Goal: Task Accomplishment & Management: Complete application form

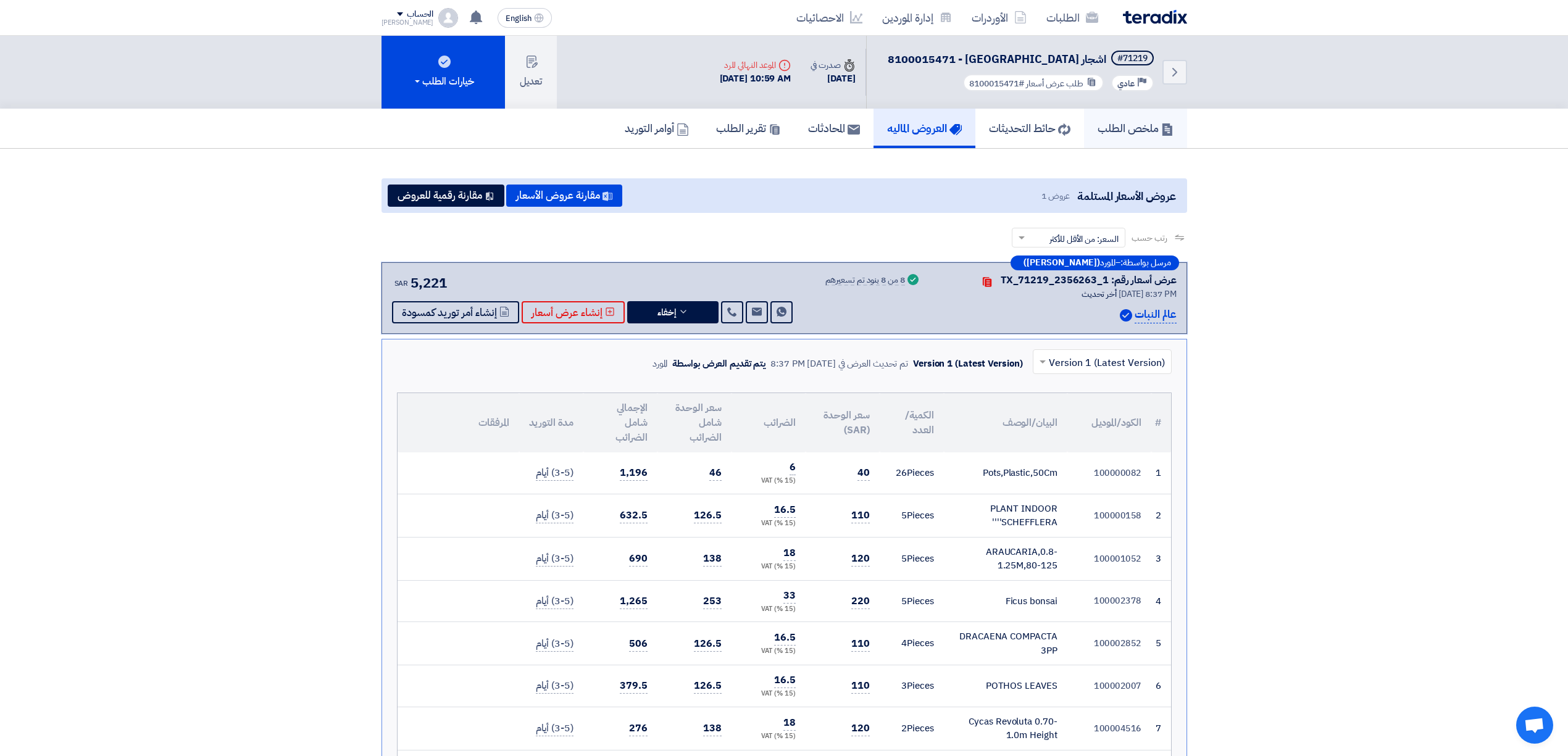
click at [1123, 121] on h5 "ملخص الطلب" at bounding box center [1135, 127] width 76 height 14
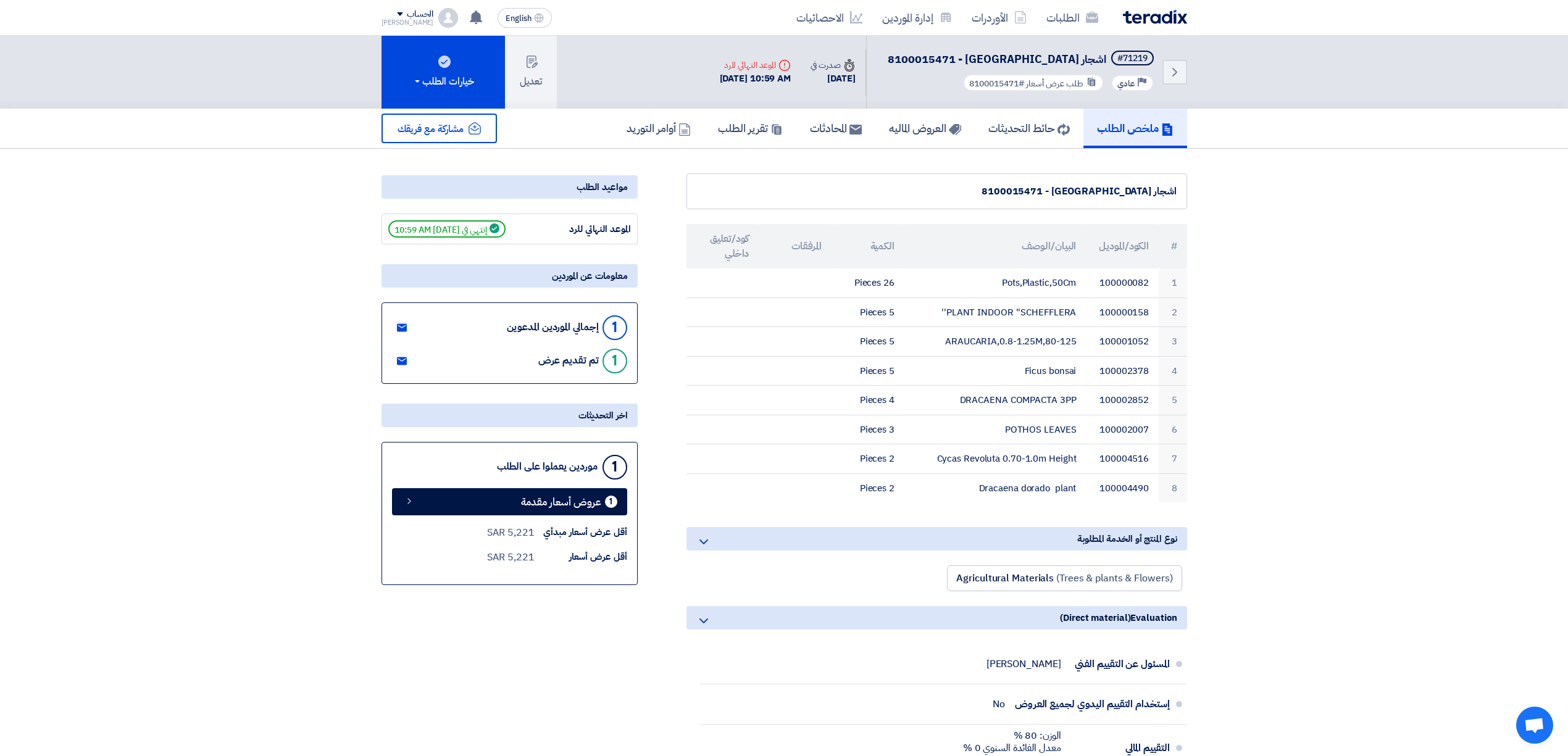
click at [1154, 21] on img at bounding box center [1155, 16] width 64 height 14
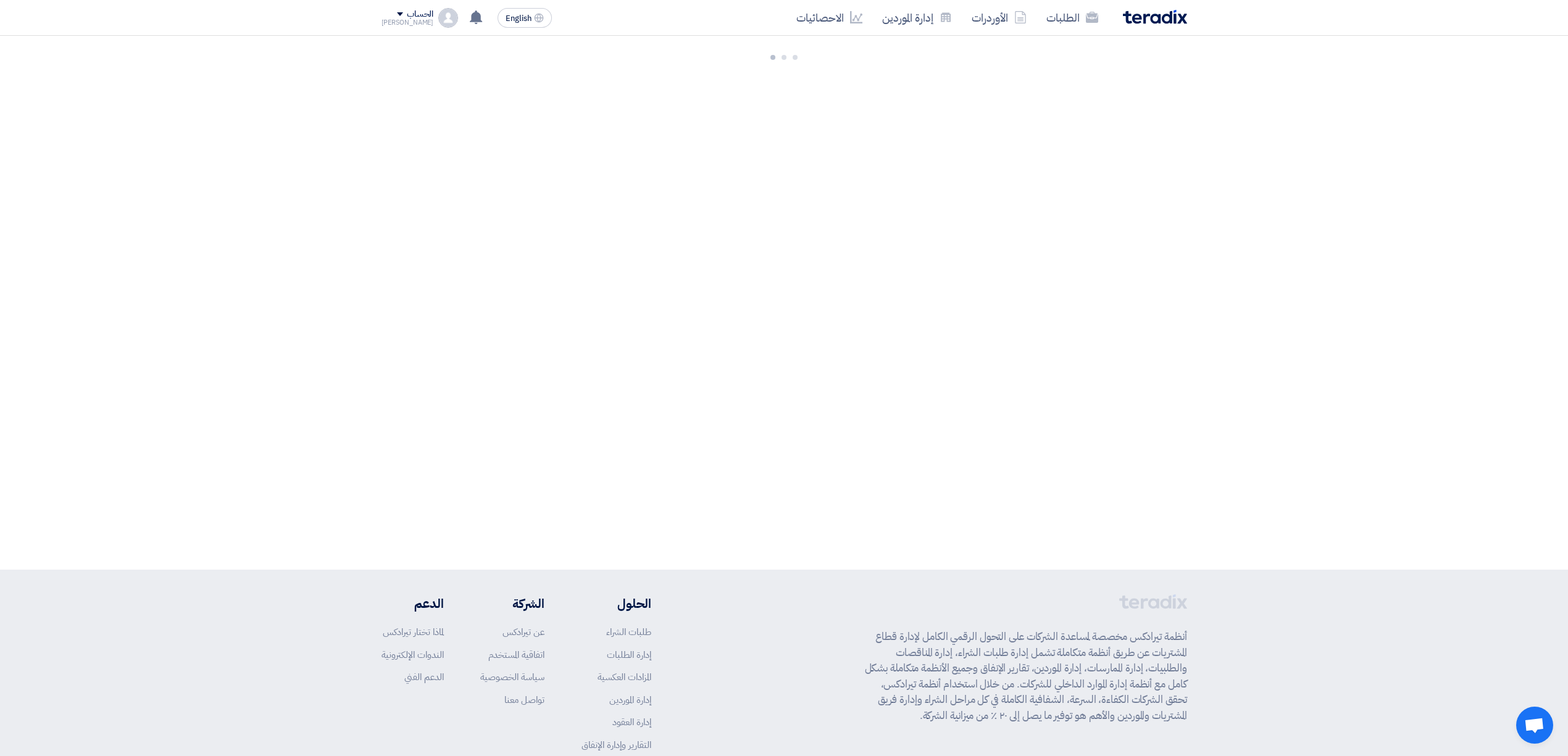
click at [574, 215] on div "2602 طلبات متبقية 6 مزادات متبقية ابدأ طلب شراء جديد +" at bounding box center [784, 302] width 1568 height 533
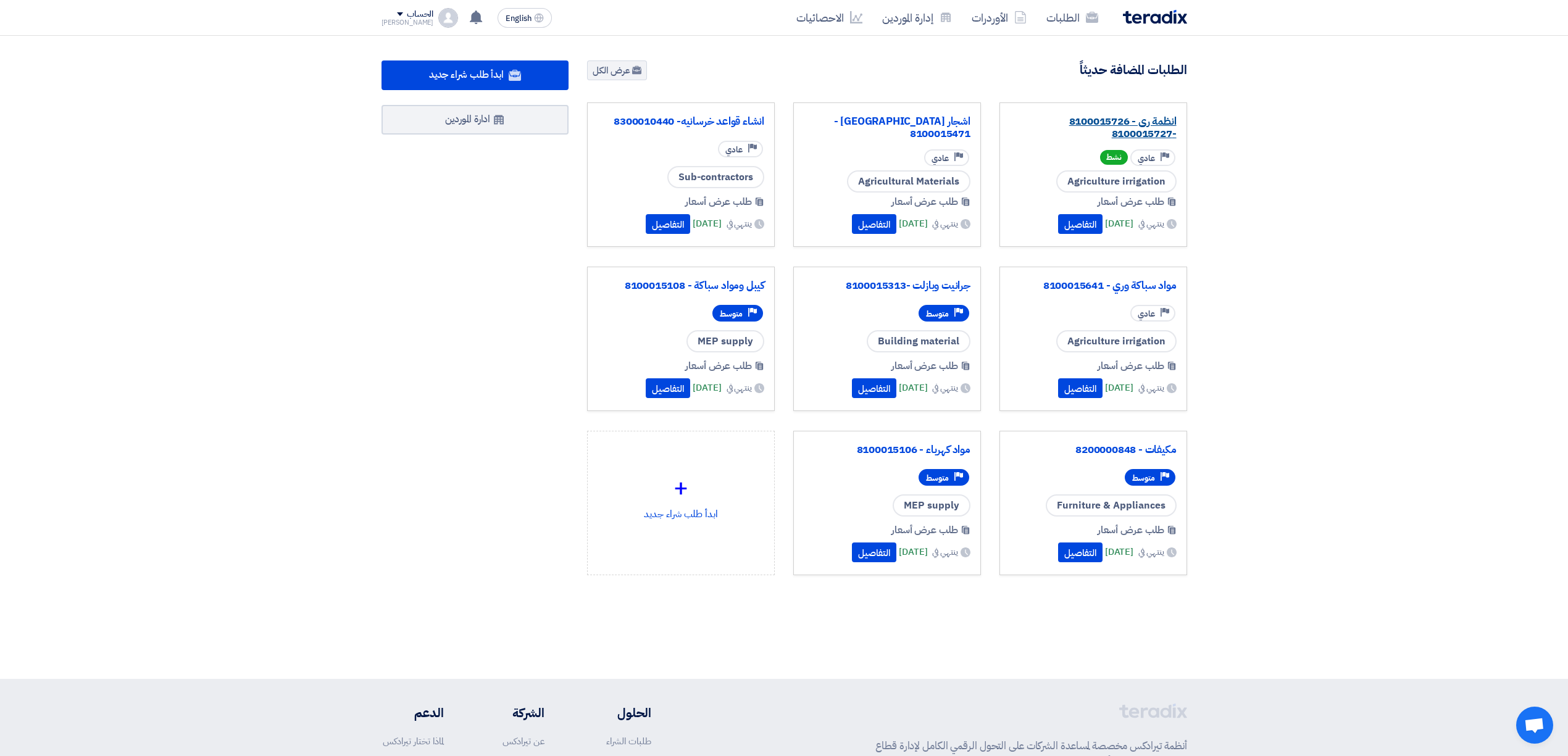
click at [1100, 127] on link "انظمة رى - 8100015726 -8100015727" at bounding box center [1093, 127] width 167 height 25
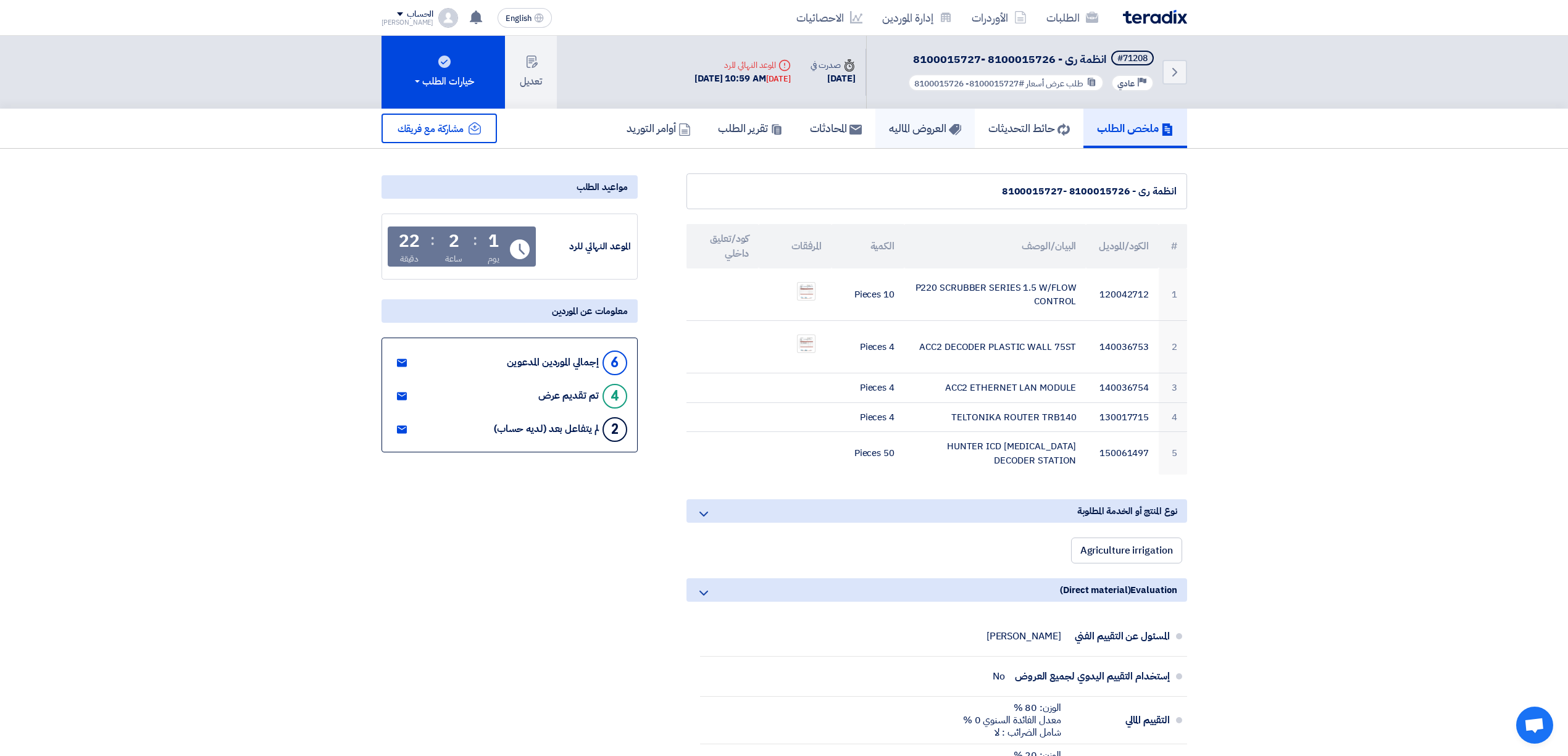
click at [889, 121] on h5 "العروض الماليه" at bounding box center [924, 127] width 72 height 14
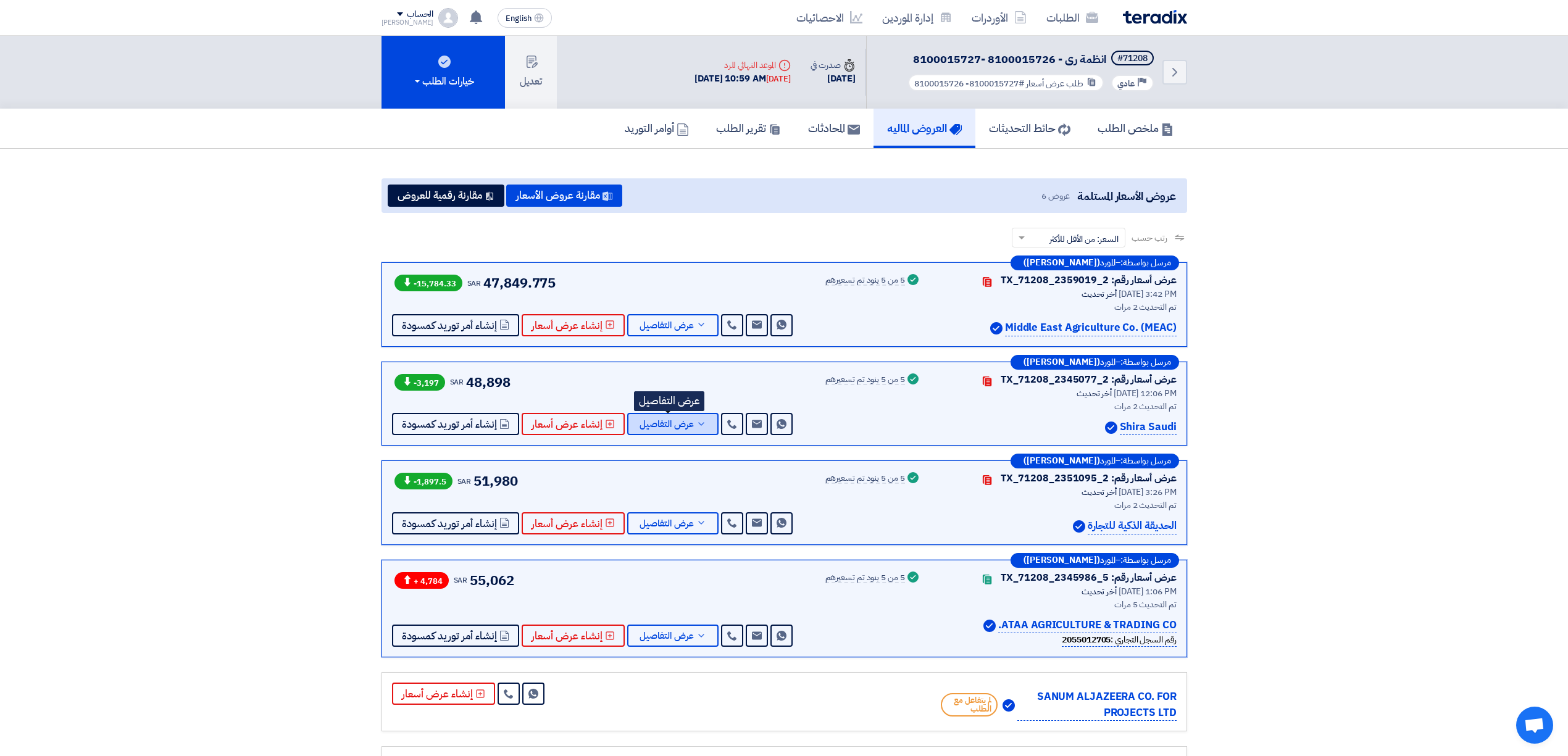
click at [679, 420] on span "عرض التفاصيل" at bounding box center [666, 424] width 54 height 9
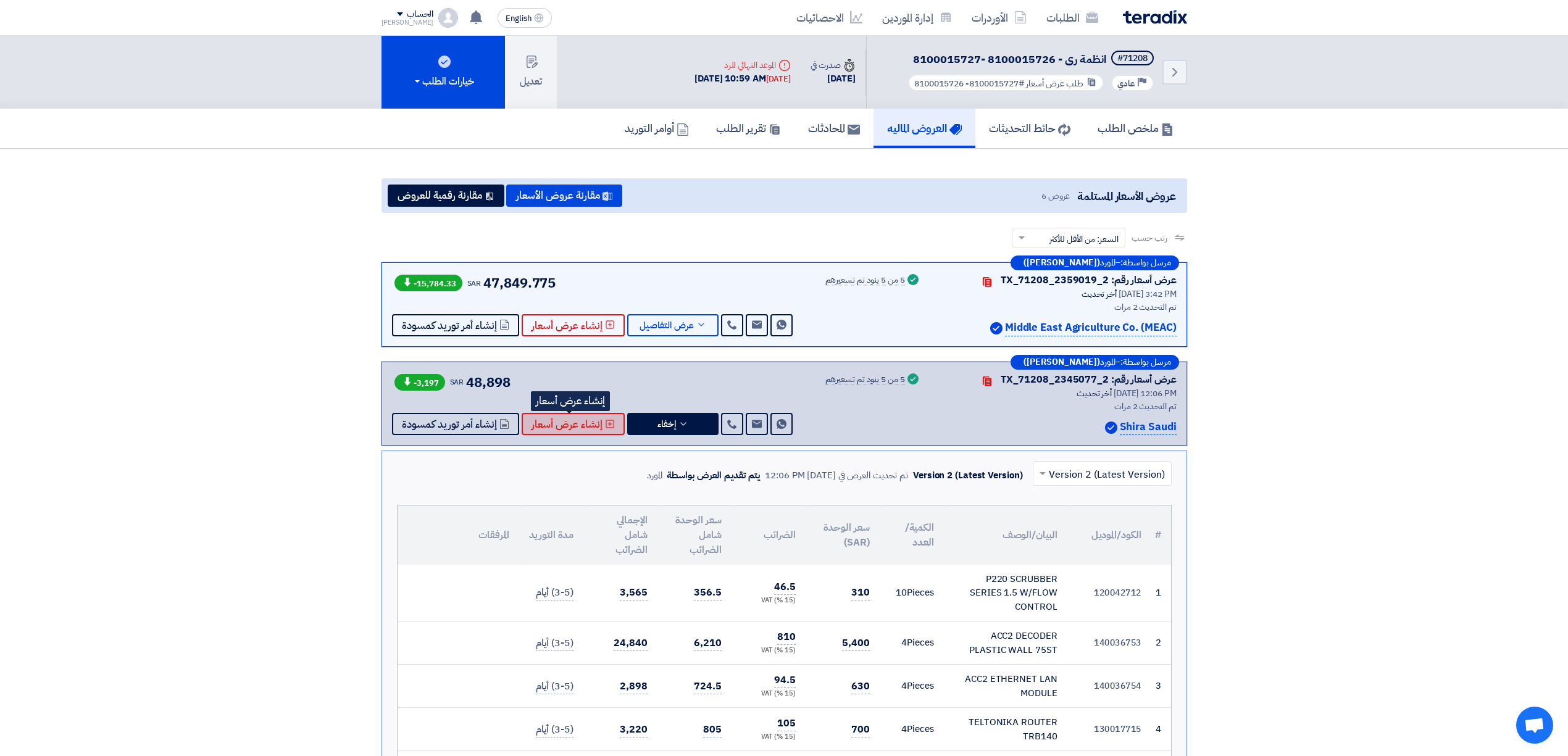
click at [575, 420] on span "إنشاء عرض أسعار" at bounding box center [567, 424] width 71 height 9
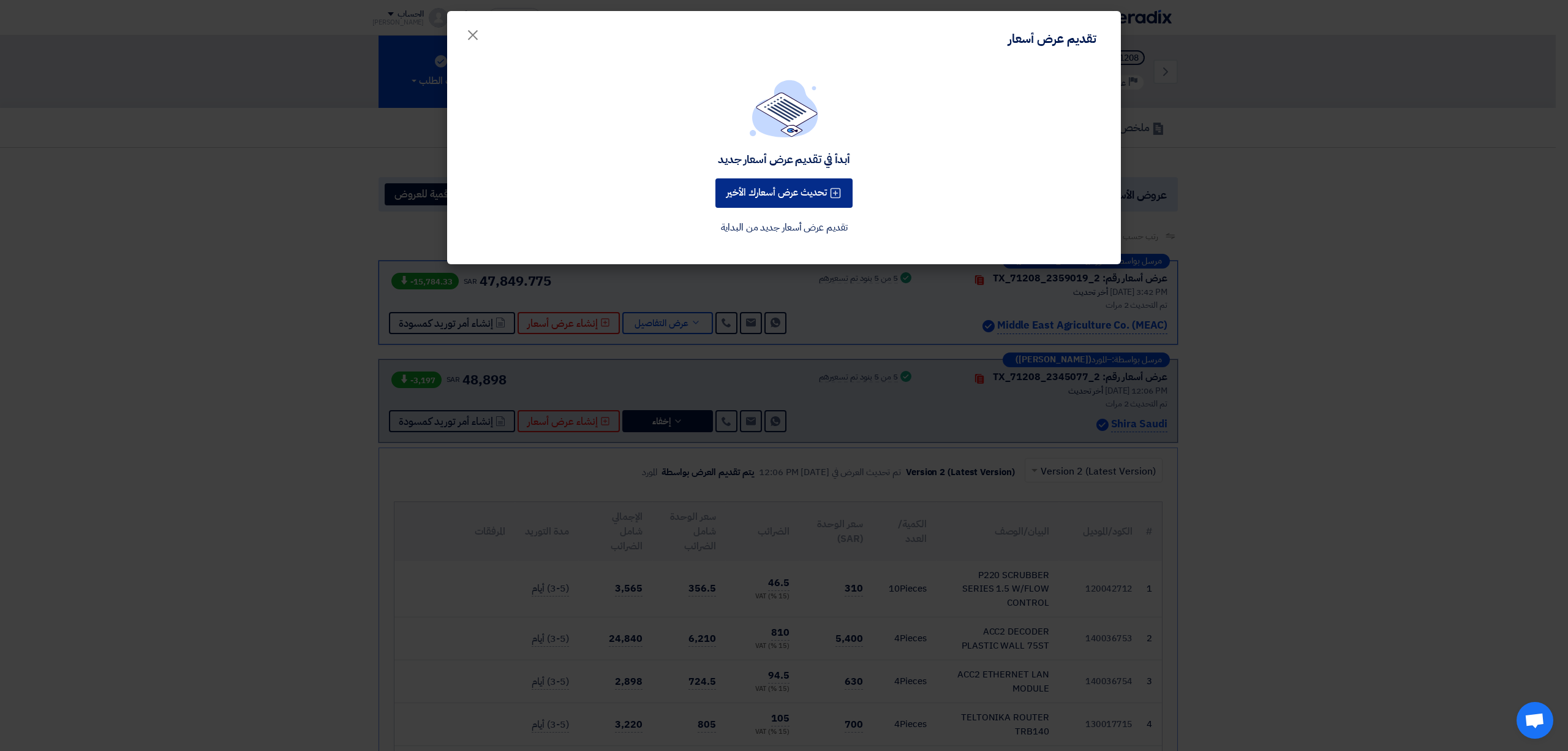
click at [780, 198] on button "تحديث عرض أسعارك الأخير" at bounding box center [784, 193] width 137 height 29
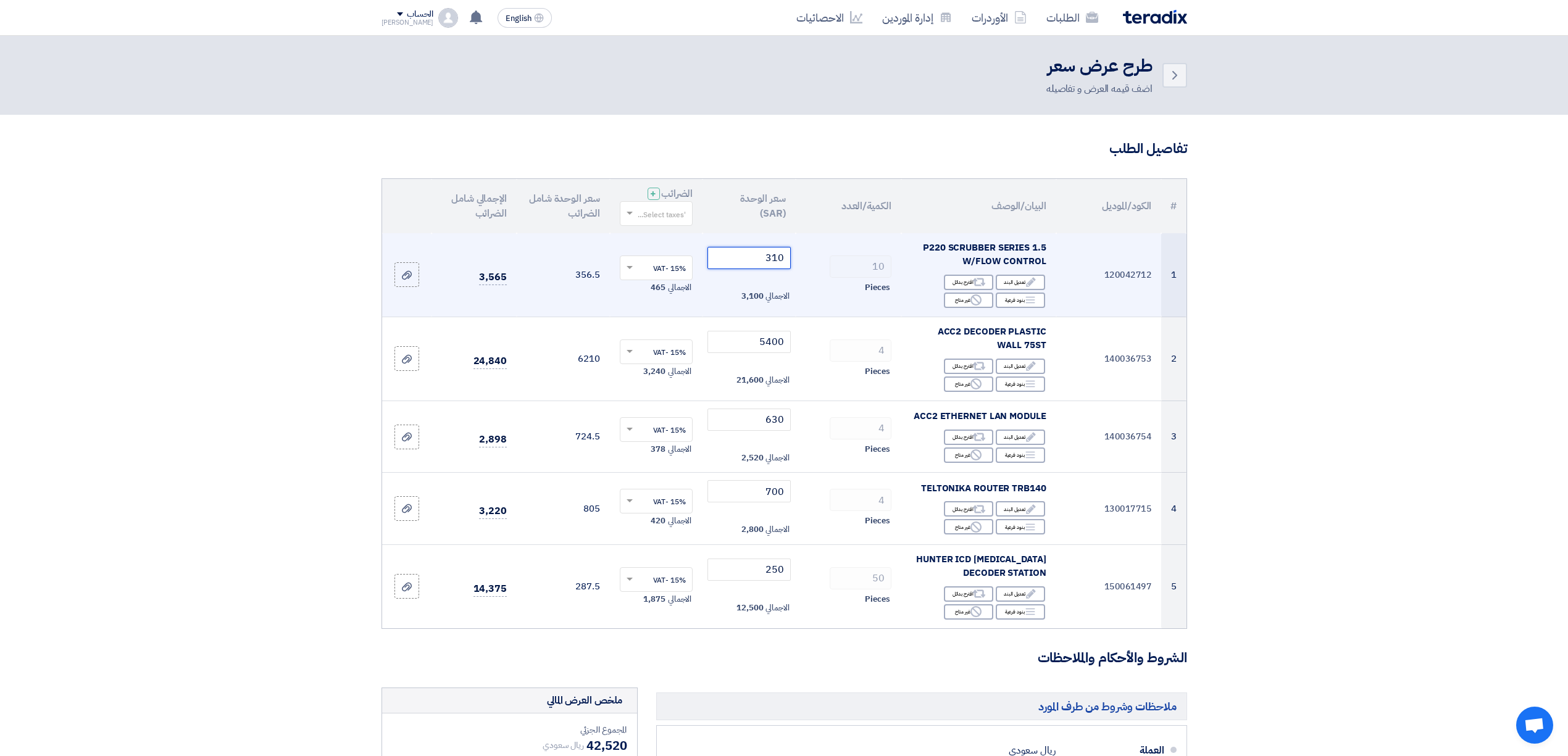
click at [853, 263] on tr "1 120042712 P220 SCRUBBER SERIES 1.5 W/FLOW CONTROL Edit تعديل البند Alternativ…" at bounding box center [784, 275] width 804 height 84
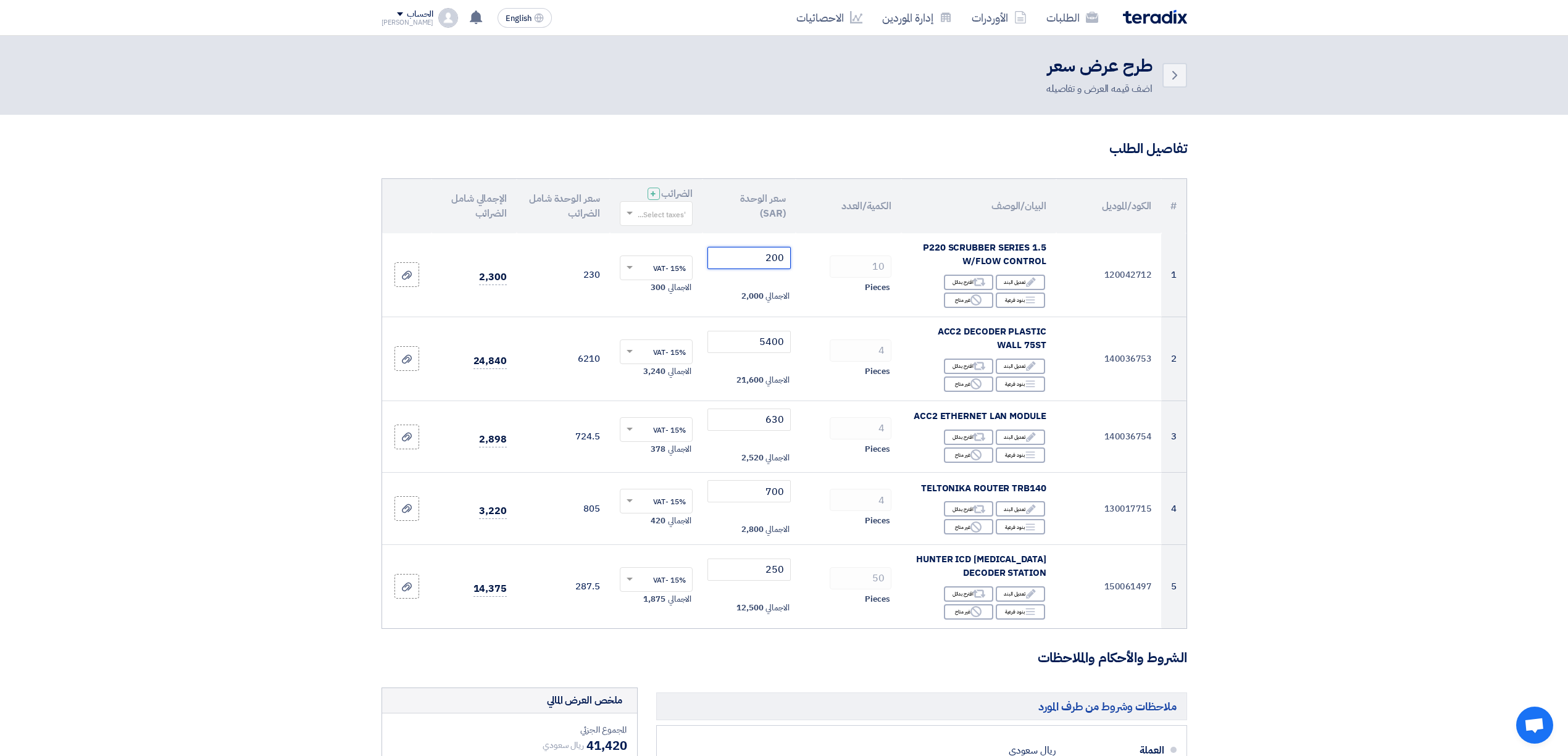
type input "200"
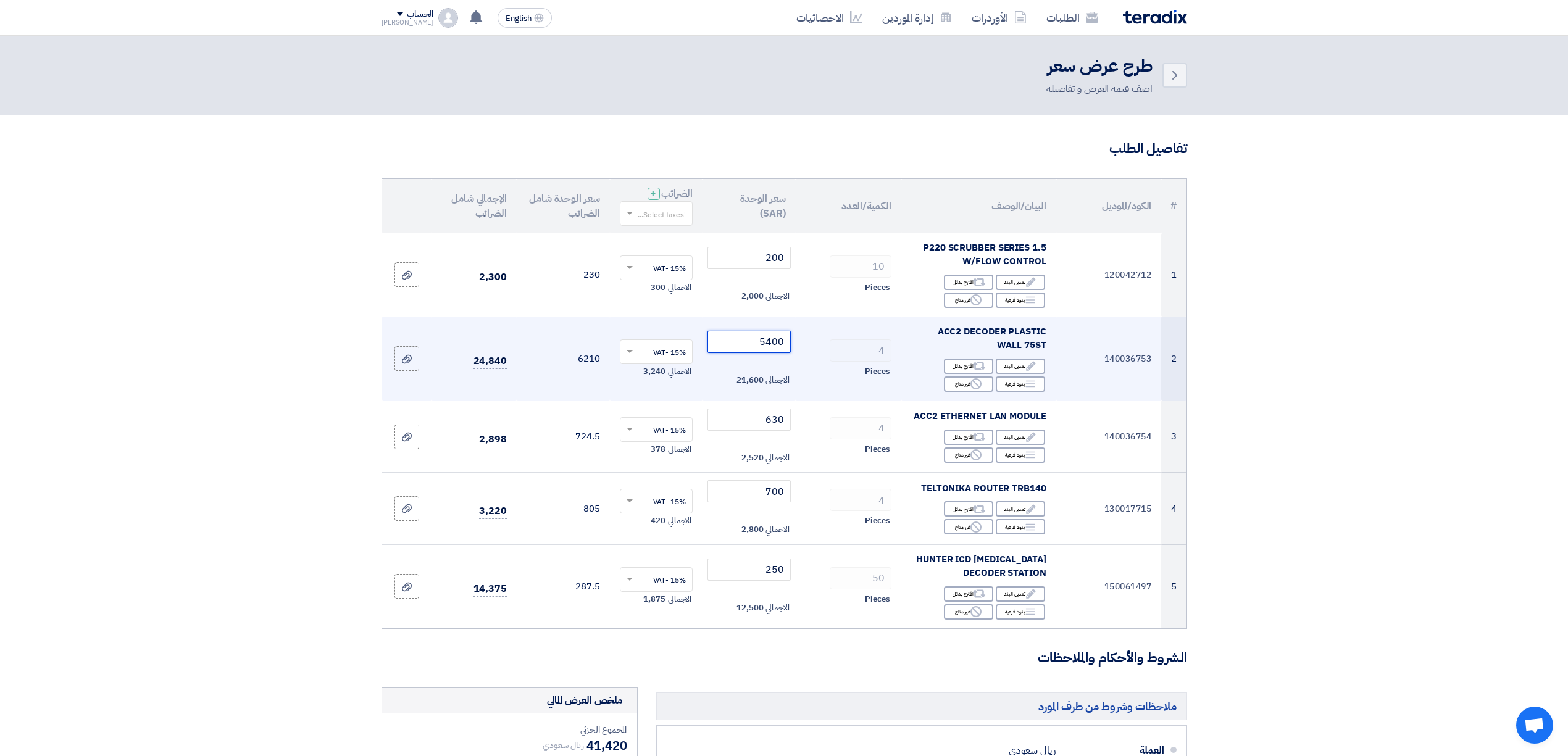
click at [771, 339] on input "5400" at bounding box center [748, 342] width 83 height 22
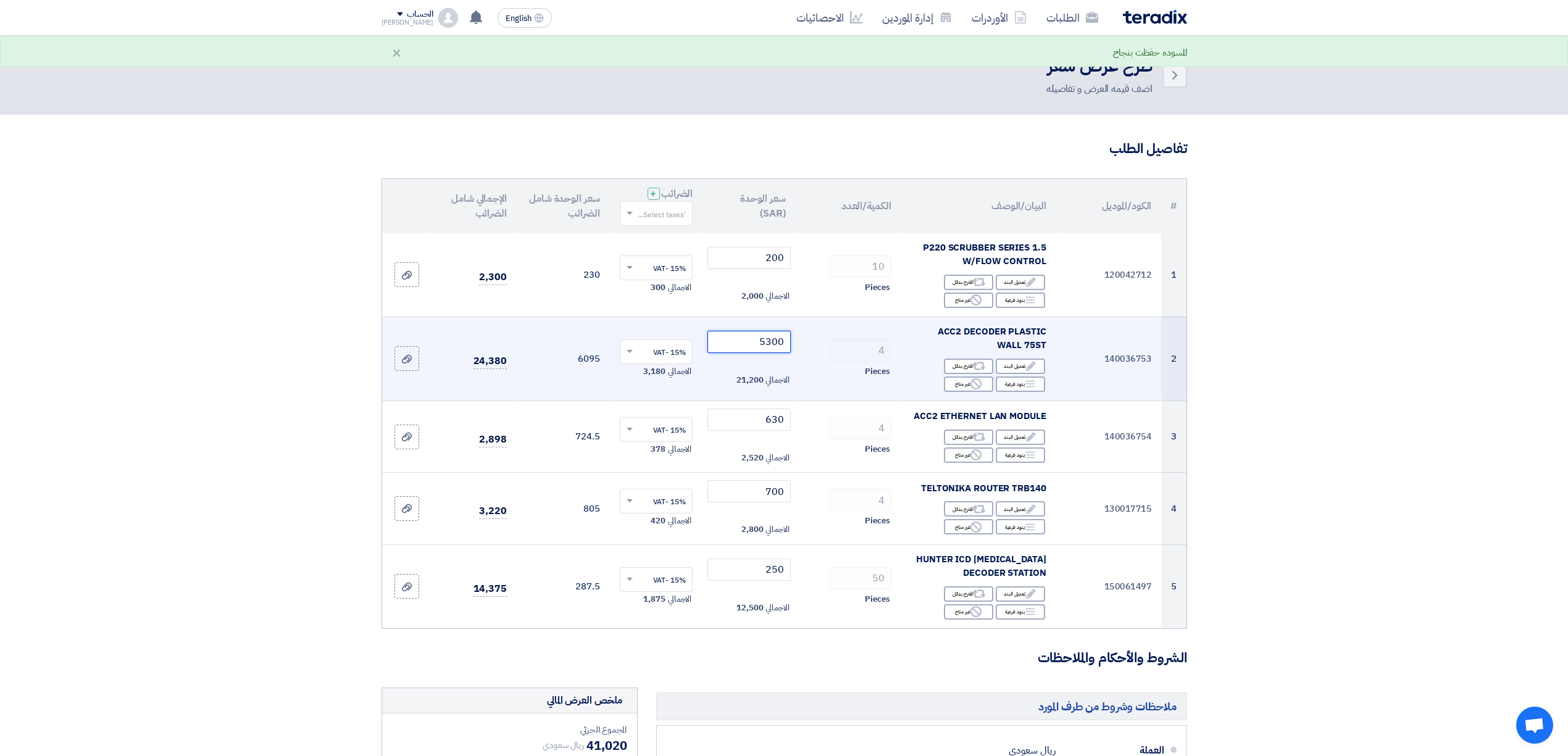
type input "5300"
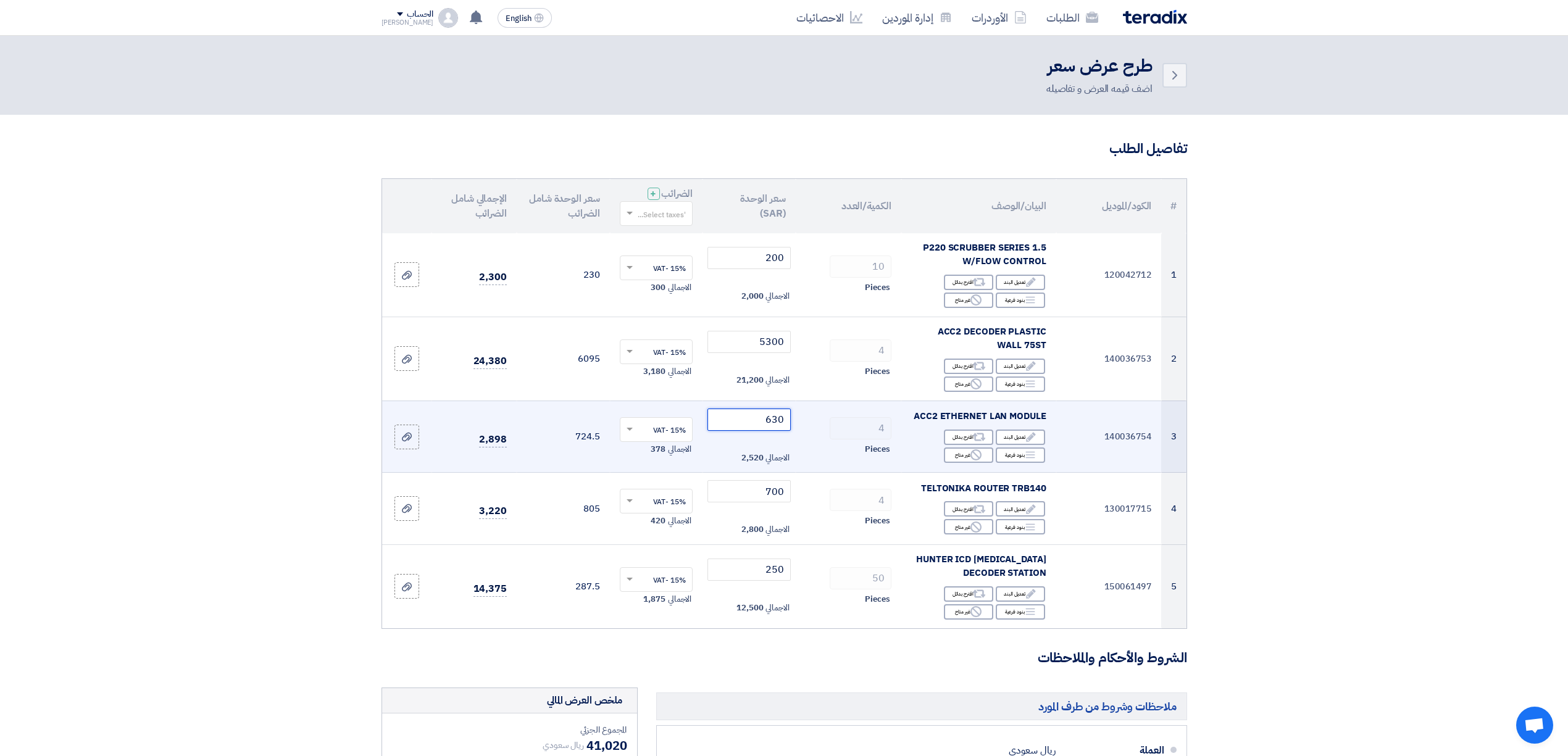
drag, startPoint x: 773, startPoint y: 427, endPoint x: 776, endPoint y: 416, distance: 11.4
click at [776, 416] on input "630" at bounding box center [748, 420] width 83 height 22
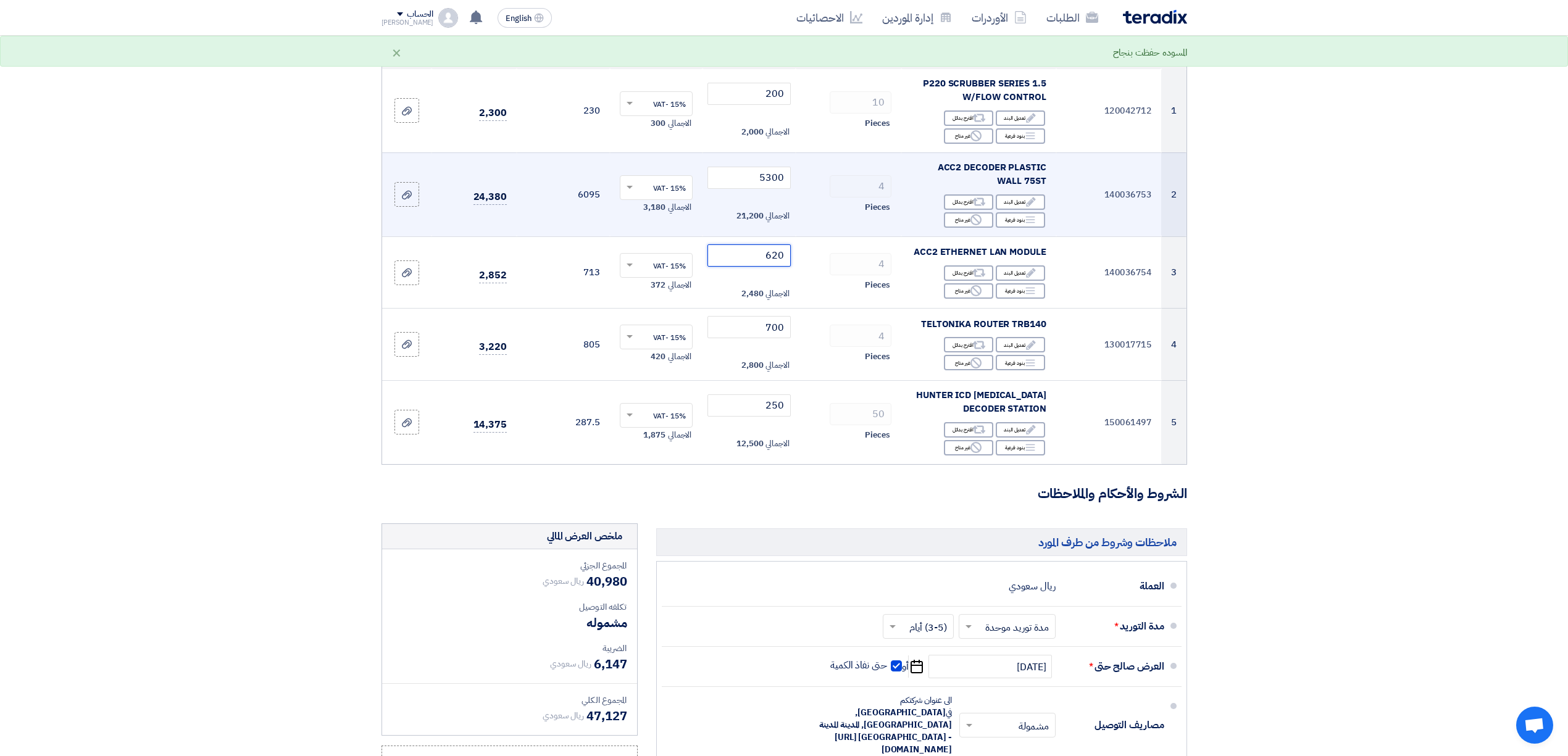
scroll to position [247, 0]
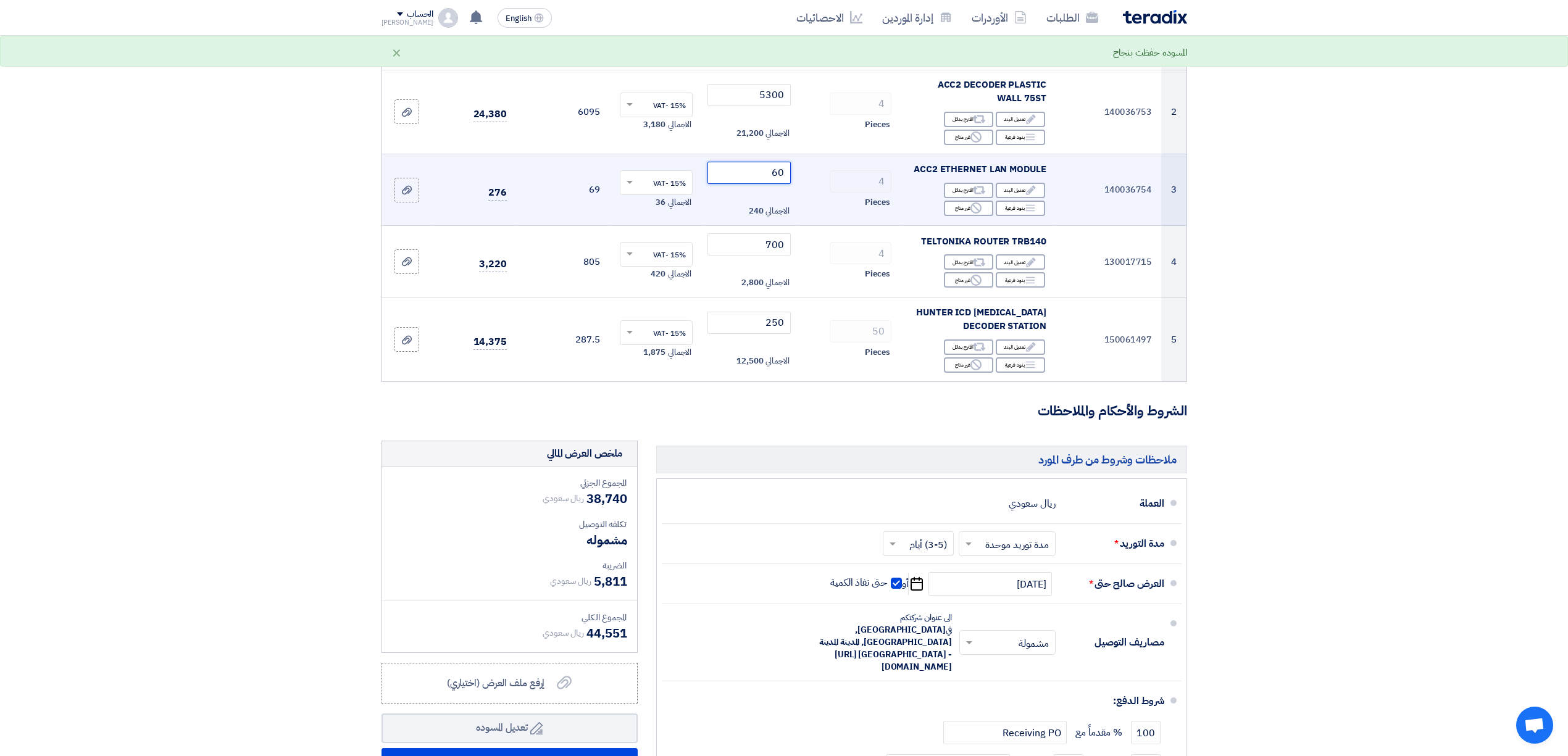
type input "630"
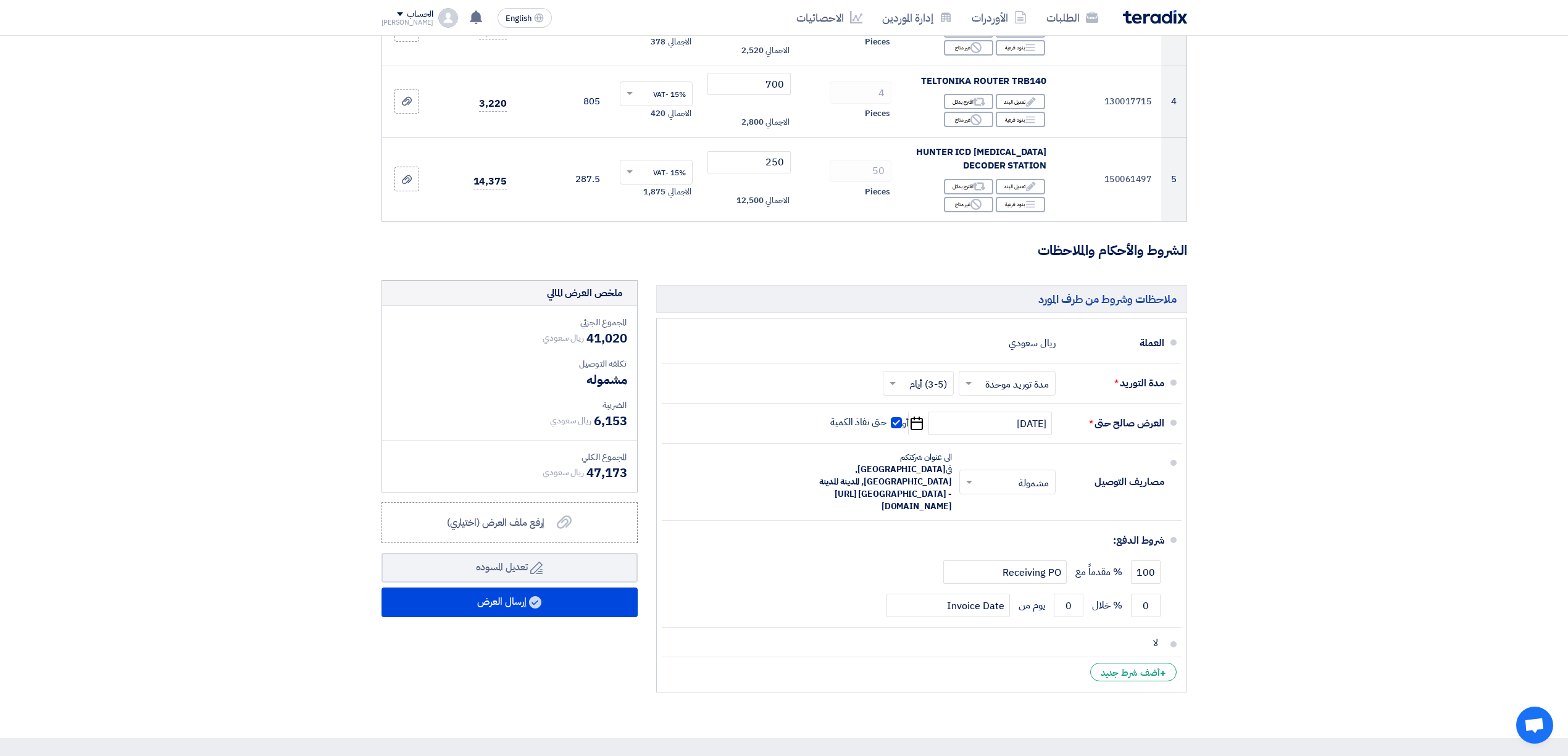
scroll to position [411, 0]
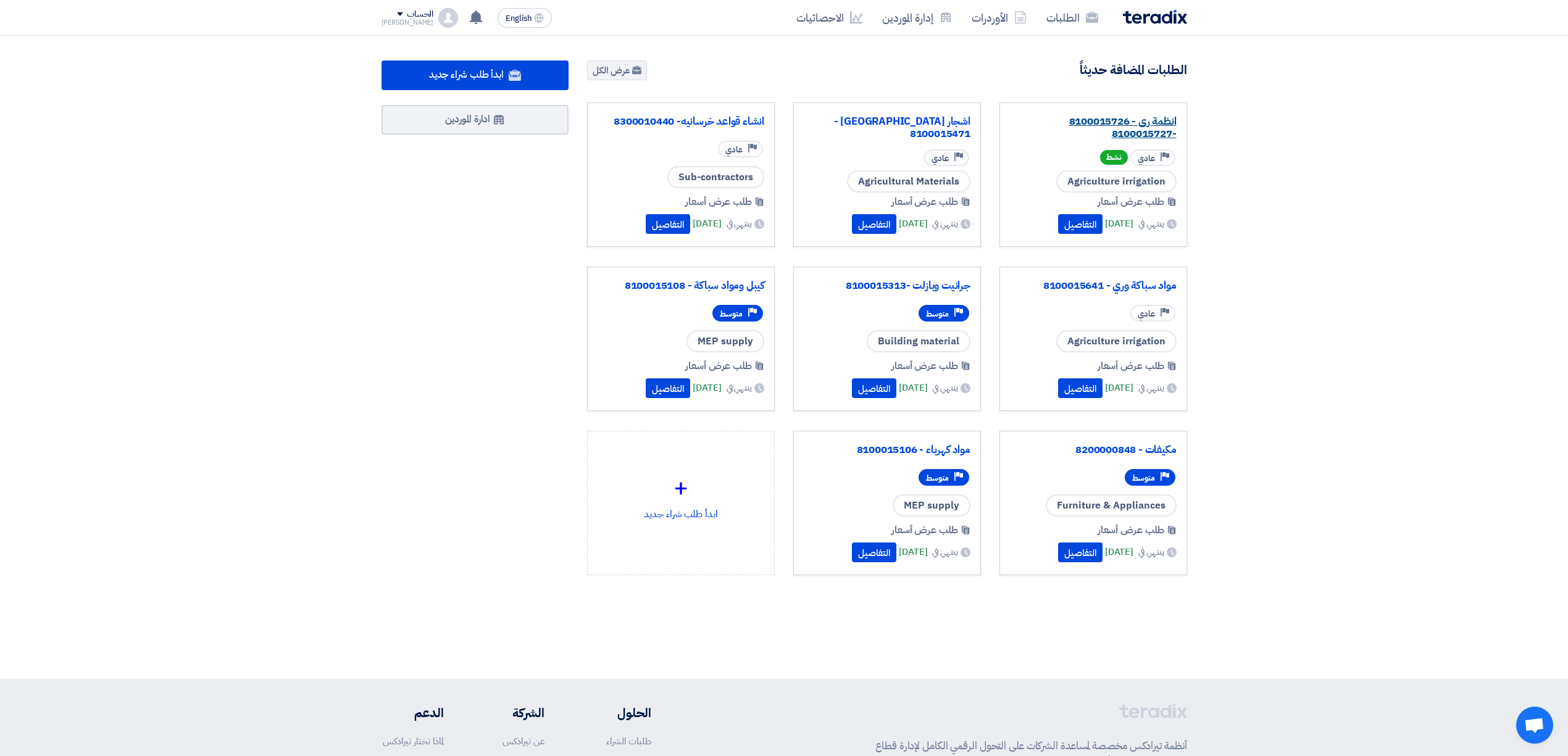
click at [1127, 124] on link "انظمة رى - 8100015726 -8100015727" at bounding box center [1093, 127] width 167 height 25
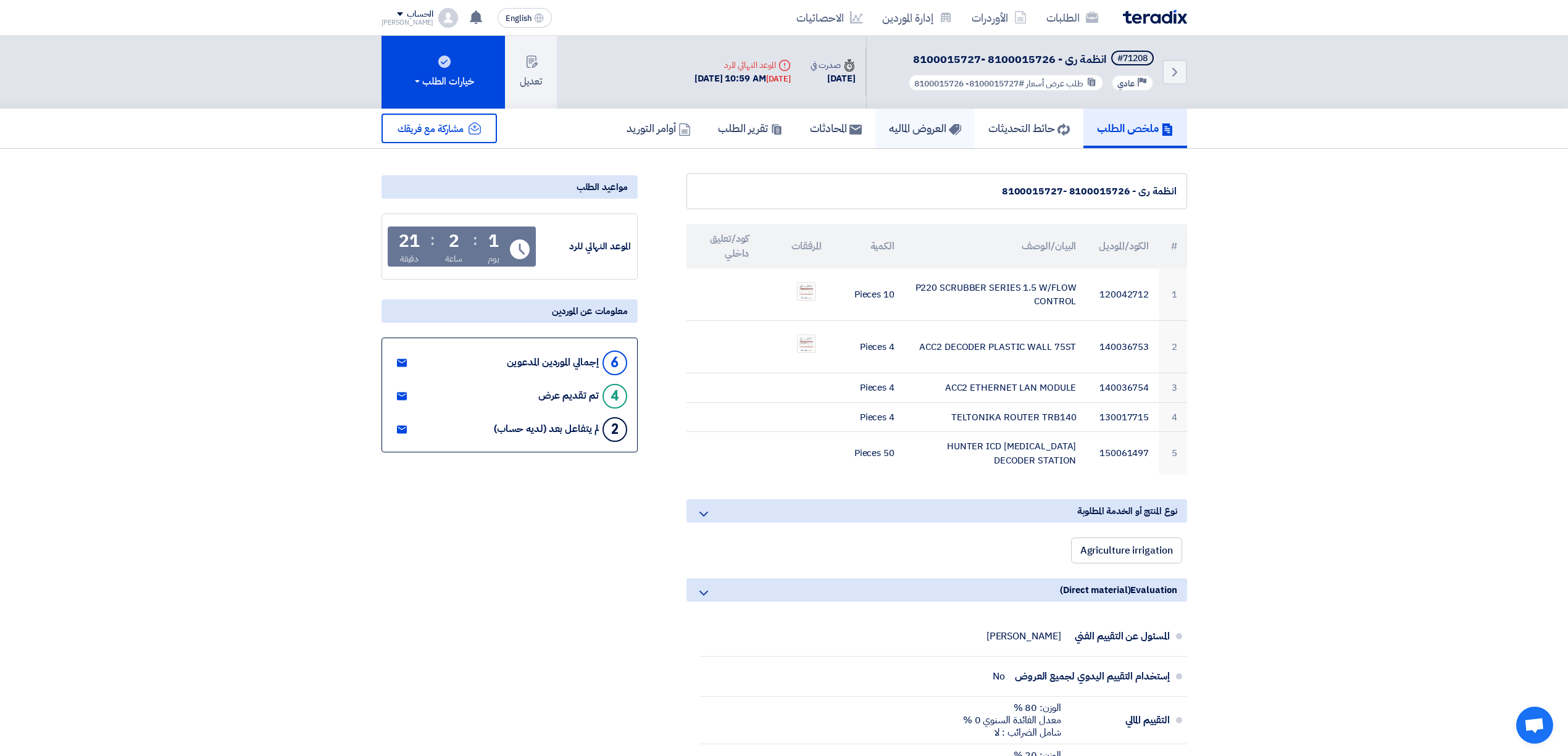
click at [904, 127] on h5 "العروض الماليه" at bounding box center [924, 127] width 72 height 14
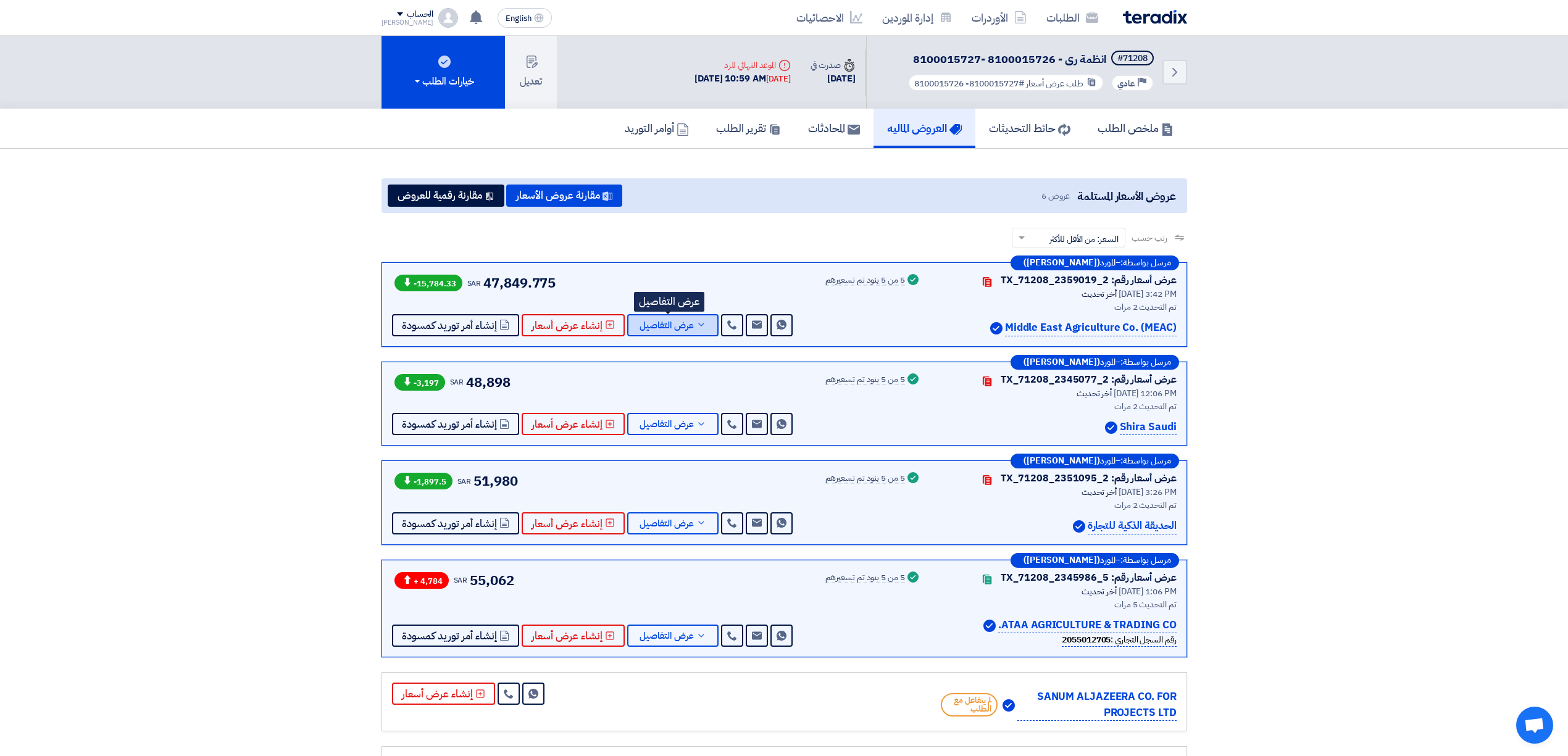
click at [663, 321] on span "عرض التفاصيل" at bounding box center [666, 325] width 54 height 9
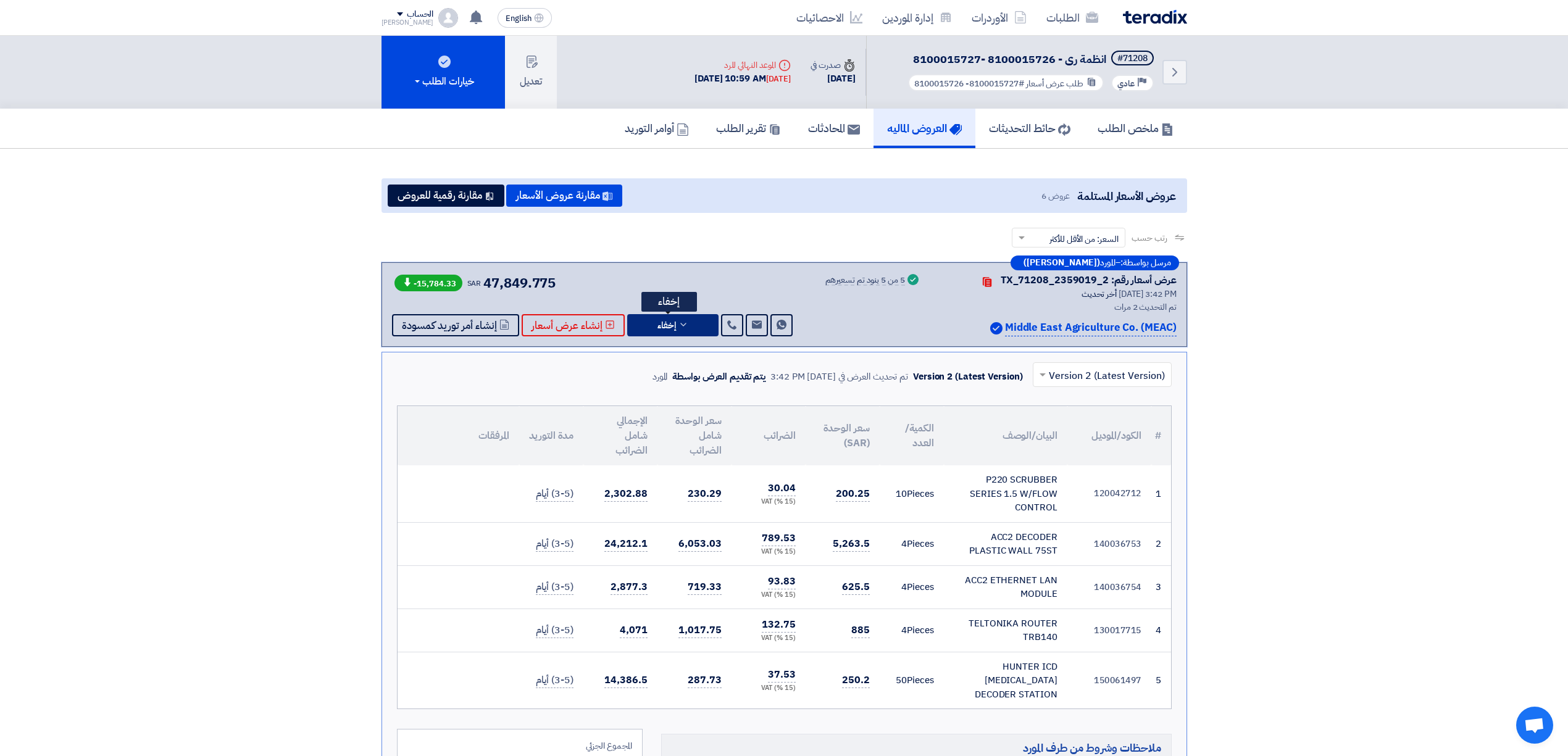
click at [657, 322] on span "إخفاء" at bounding box center [667, 325] width 18 height 9
